Goal: Task Accomplishment & Management: Manage account settings

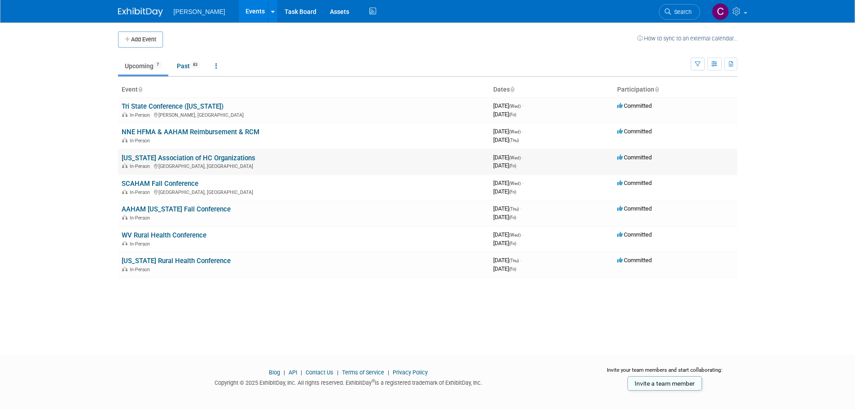
click at [144, 155] on link "[US_STATE] Association of HC Organizations" at bounding box center [189, 158] width 134 height 8
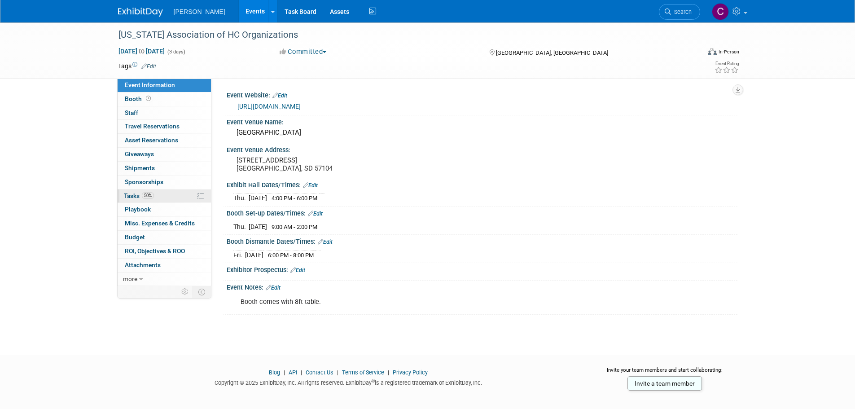
click at [132, 193] on span "Tasks 50%" at bounding box center [139, 195] width 30 height 7
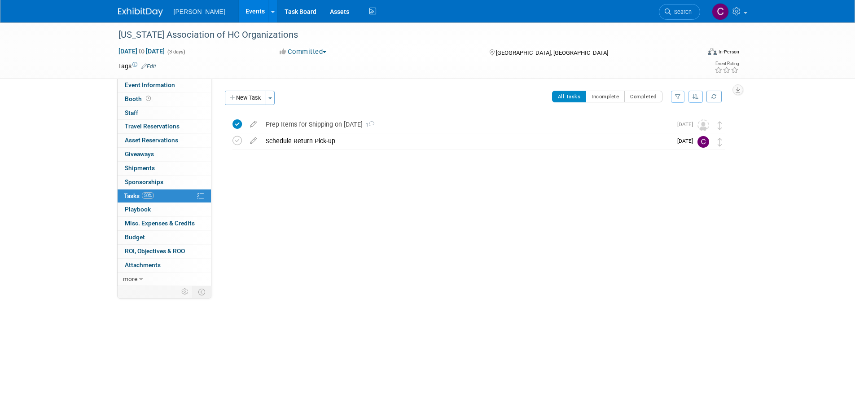
click at [239, 9] on link "Events" at bounding box center [255, 11] width 33 height 22
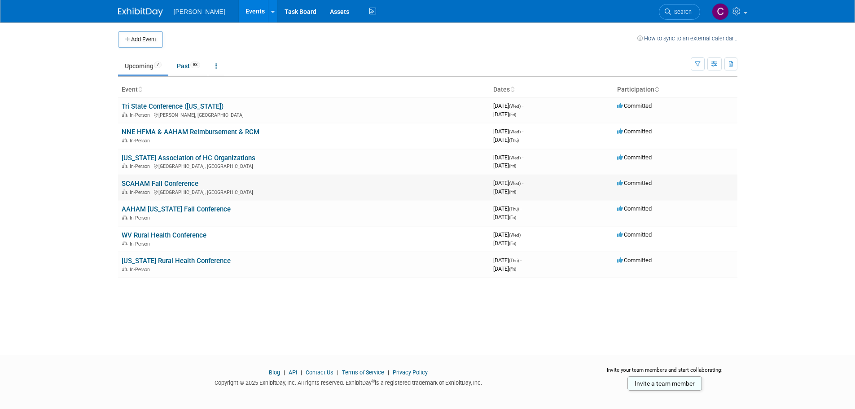
click at [154, 179] on td "SCAHAM Fall Conference In-Person Myrtle Beach, SC" at bounding box center [303, 187] width 371 height 26
click at [142, 184] on link "SCAHAM Fall Conference" at bounding box center [160, 183] width 77 height 8
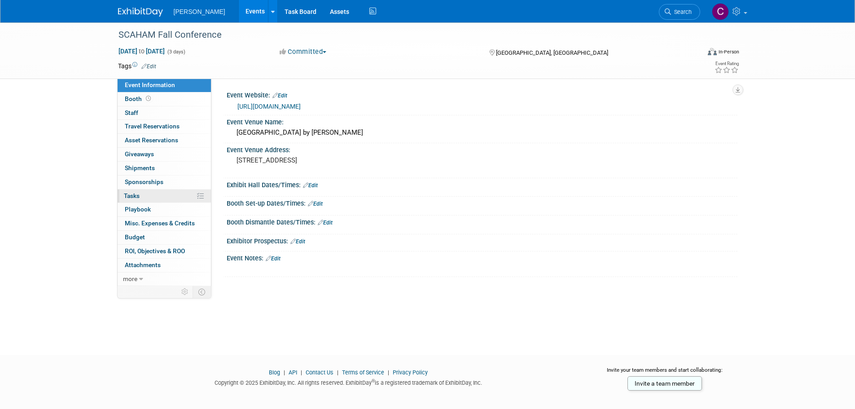
click at [132, 196] on span "Tasks 0%" at bounding box center [132, 195] width 16 height 7
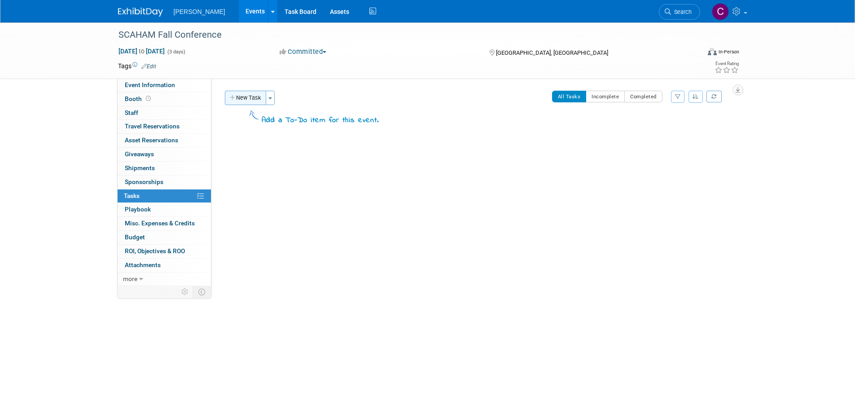
click at [245, 96] on button "New Task" at bounding box center [245, 98] width 41 height 14
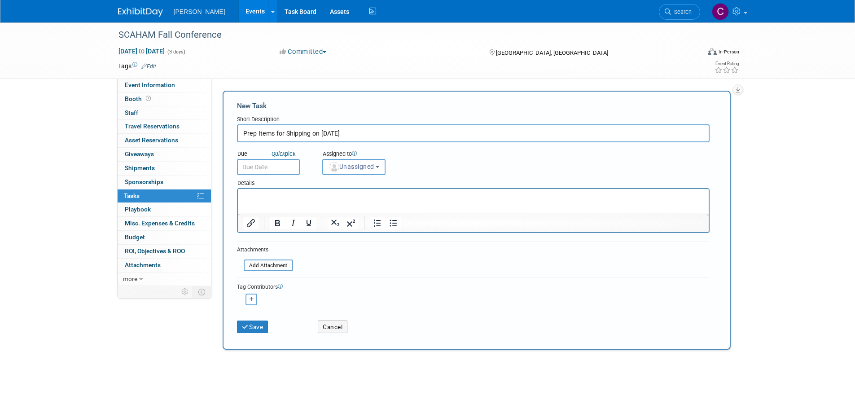
type input "Prep Items for Shipping on 10/2/25"
click at [270, 167] on input "text" at bounding box center [268, 167] width 63 height 16
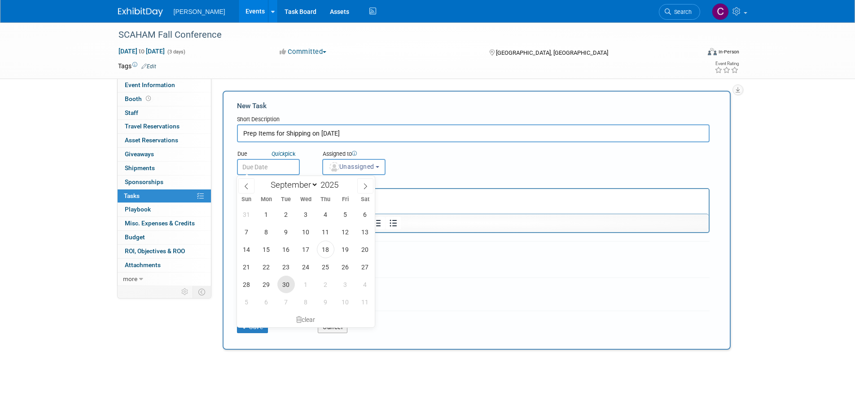
click at [289, 286] on span "30" at bounding box center [285, 283] width 17 height 17
type input "Sep 30, 2025"
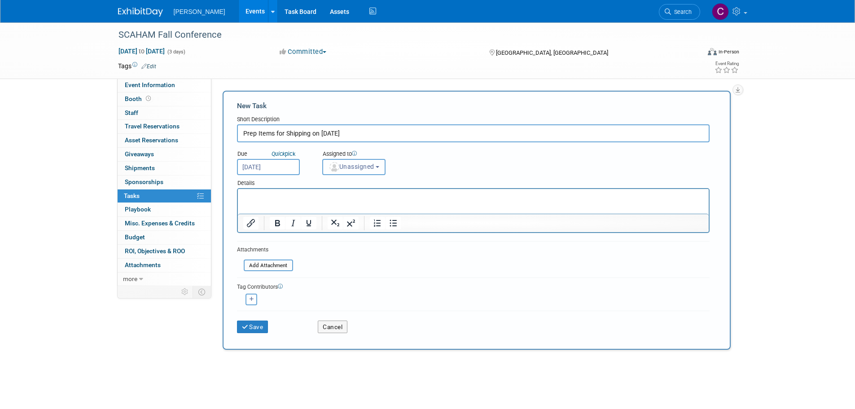
click at [357, 169] on span "Unassigned" at bounding box center [351, 166] width 46 height 7
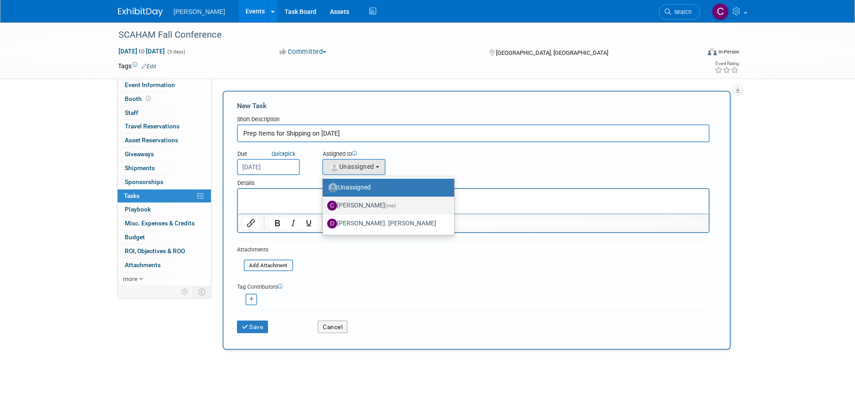
click at [349, 201] on label "Chris Cobb (me)" at bounding box center [386, 205] width 118 height 14
click at [324, 201] on input "Chris Cobb (me)" at bounding box center [321, 204] width 6 height 6
select select "8e291c18-5075-4415-97dd-f61b126a9a51"
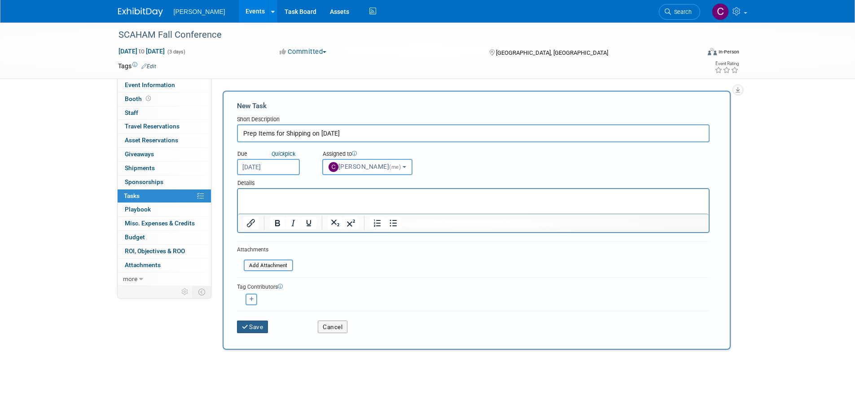
click at [249, 327] on button "Save" at bounding box center [252, 326] width 31 height 13
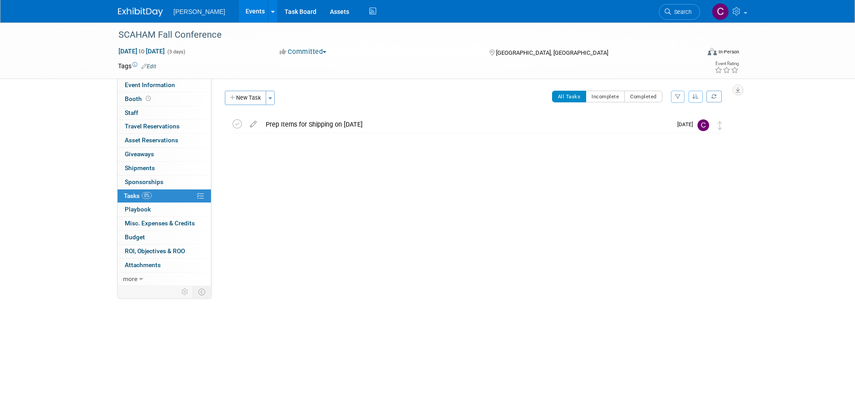
click at [239, 7] on link "Events" at bounding box center [255, 11] width 33 height 22
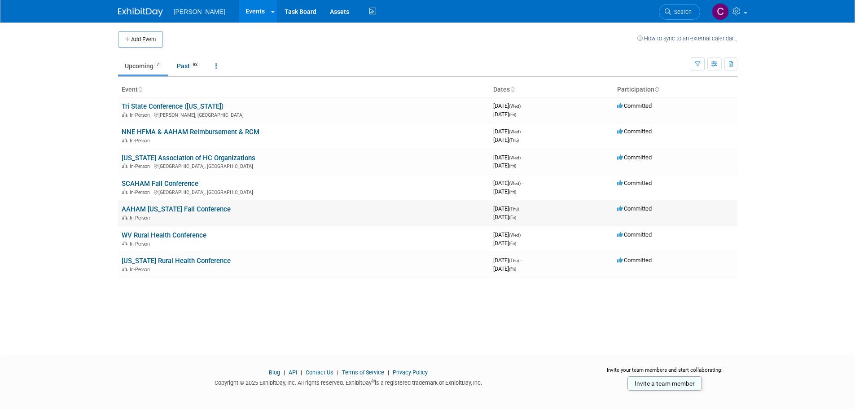
click at [172, 209] on link "AAHAM Wisconsin Fall Conference" at bounding box center [176, 209] width 109 height 8
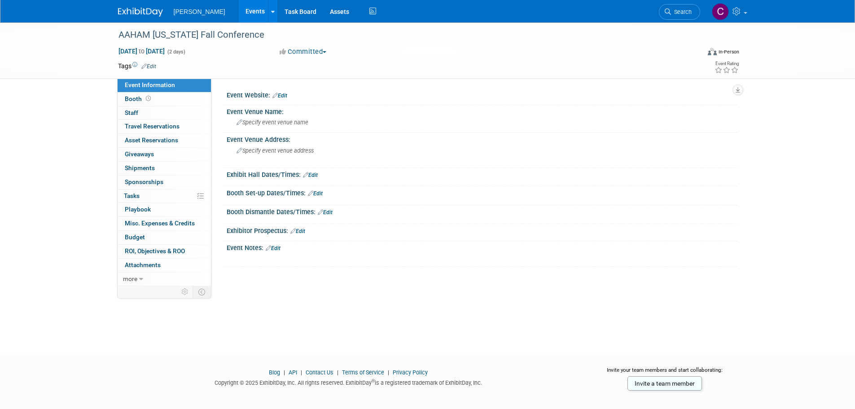
click at [239, 9] on link "Events" at bounding box center [255, 11] width 33 height 22
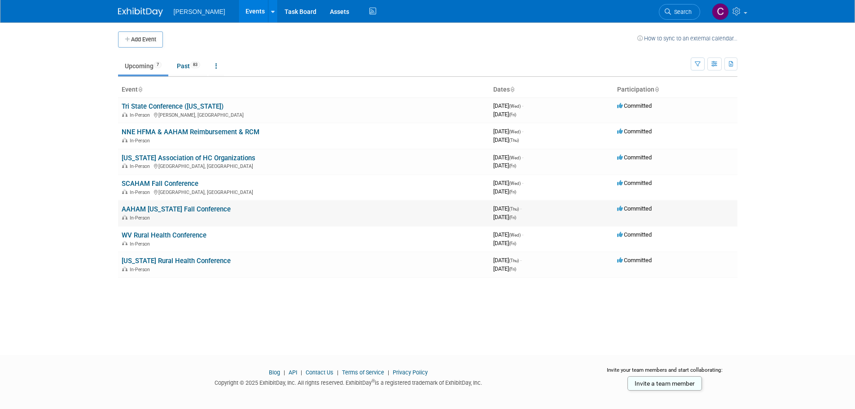
click at [157, 205] on link "AAHAM [US_STATE] Fall Conference" at bounding box center [176, 209] width 109 height 8
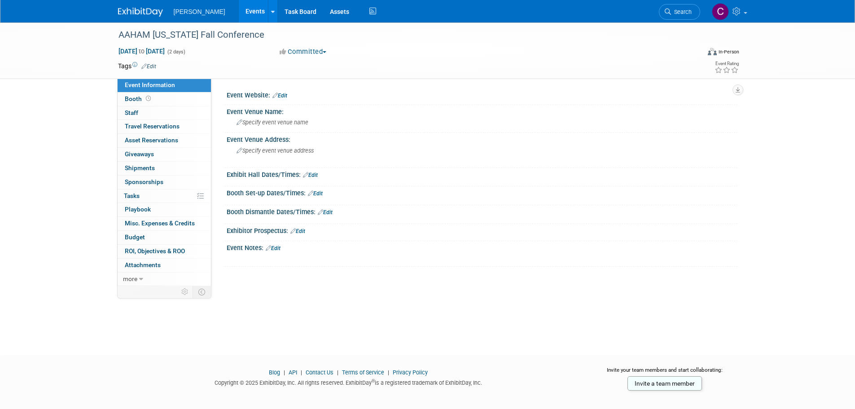
click at [149, 64] on link "Edit" at bounding box center [148, 66] width 15 height 6
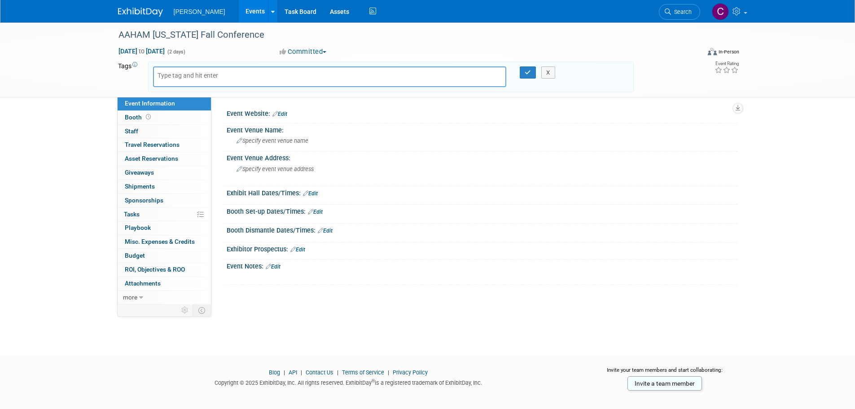
click at [85, 76] on div "AAHAM Wisconsin Fall Conference Oct 9, 2025 to Oct 10, 2025 (2 days) Oct 9, 202…" at bounding box center [427, 59] width 855 height 75
click at [142, 299] on icon at bounding box center [141, 297] width 4 height 6
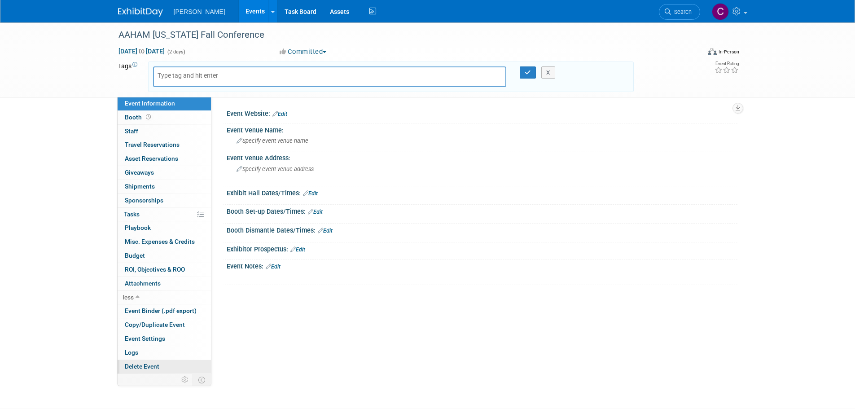
click at [149, 368] on span "Delete Event" at bounding box center [142, 365] width 35 height 7
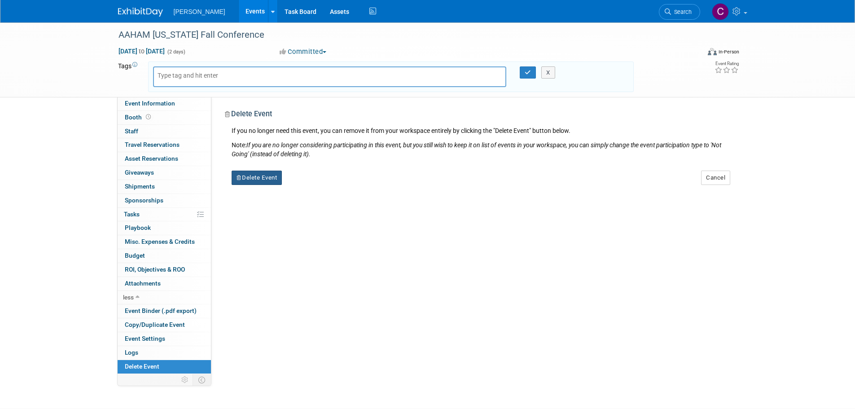
click at [257, 170] on button "Delete Event" at bounding box center [256, 177] width 51 height 14
click at [314, 179] on link "Yes" at bounding box center [313, 185] width 26 height 14
